Goal: Task Accomplishment & Management: Complete application form

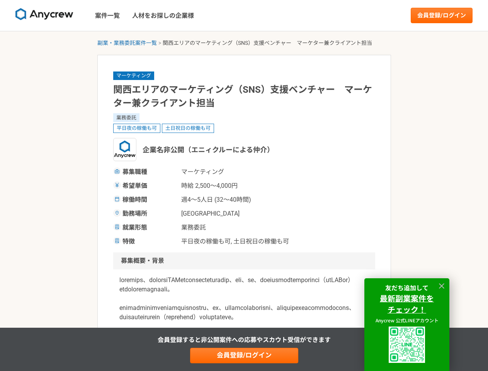
click at [244, 186] on span "時給 2,500〜4,000円" at bounding box center [219, 185] width 77 height 9
click at [44, 15] on img at bounding box center [44, 14] width 58 height 12
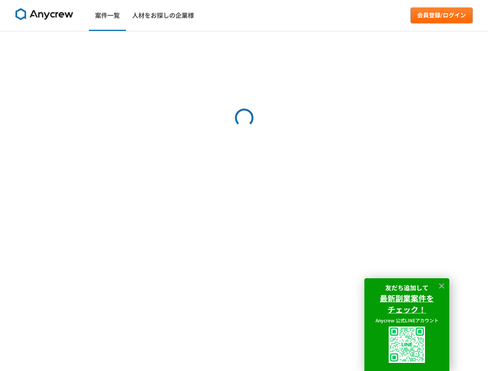
click at [442, 15] on link "会員登録/ログイン" at bounding box center [442, 15] width 62 height 15
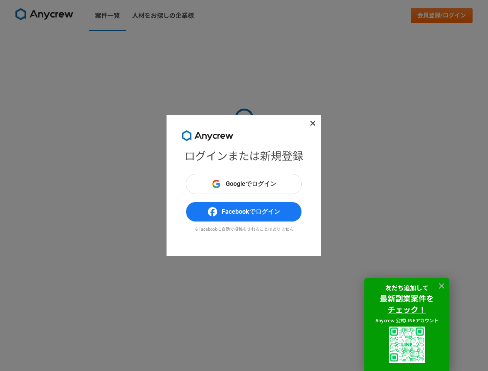
click at [127, 43] on div "ログインまたは新規登録 Googleでログイン Facebookでログイン ※Facebookに自動で投稿をされることはありません" at bounding box center [244, 185] width 488 height 371
click at [244, 356] on div "ログインまたは新規登録 Googleでログイン Facebookでログイン ※Facebookに自動で投稿をされることはありません" at bounding box center [244, 185] width 488 height 371
click at [407, 345] on img at bounding box center [407, 345] width 36 height 36
click at [442, 286] on icon at bounding box center [441, 285] width 5 height 5
